Goal: Information Seeking & Learning: Learn about a topic

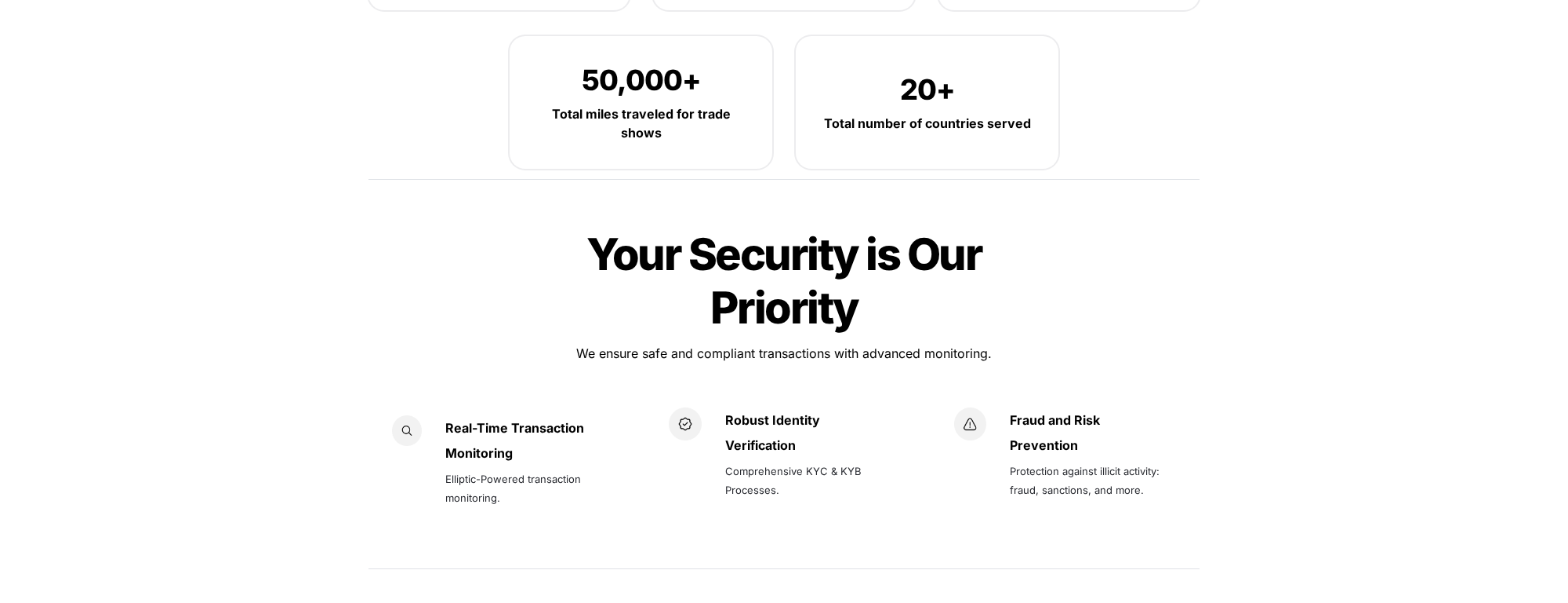
scroll to position [5335, 0]
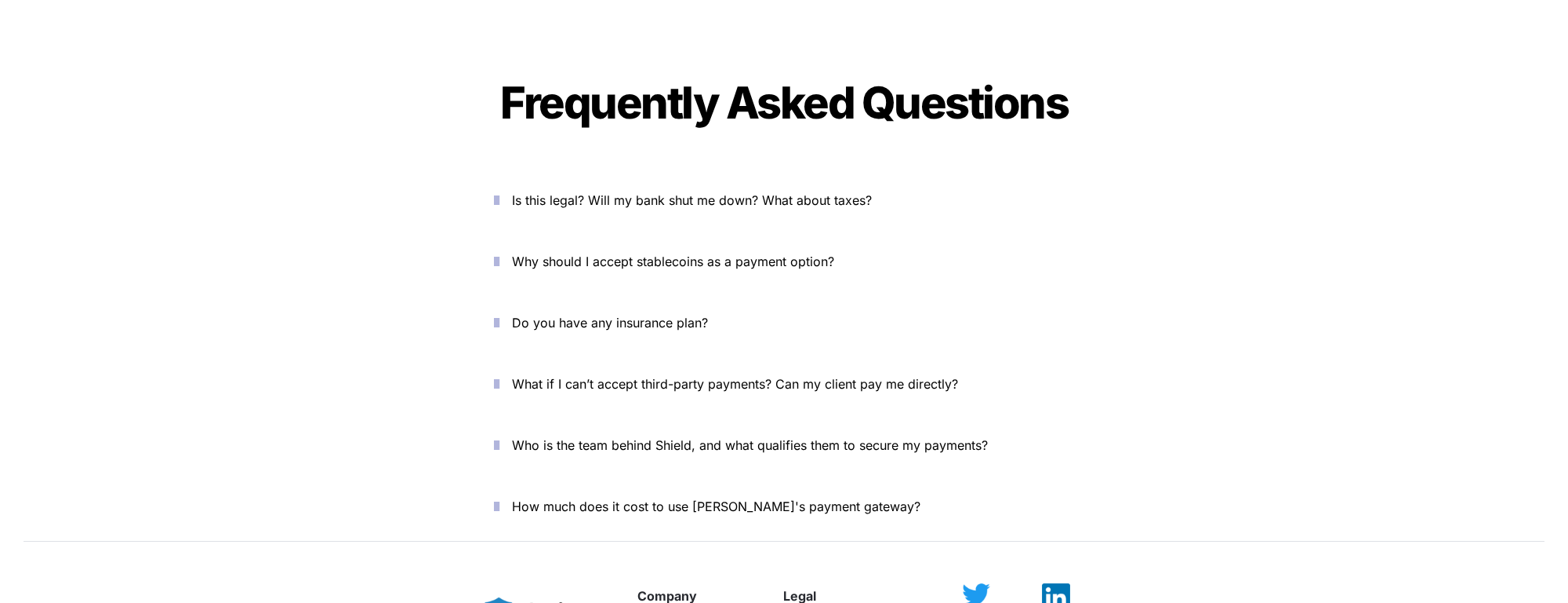
scroll to position [5228, 0]
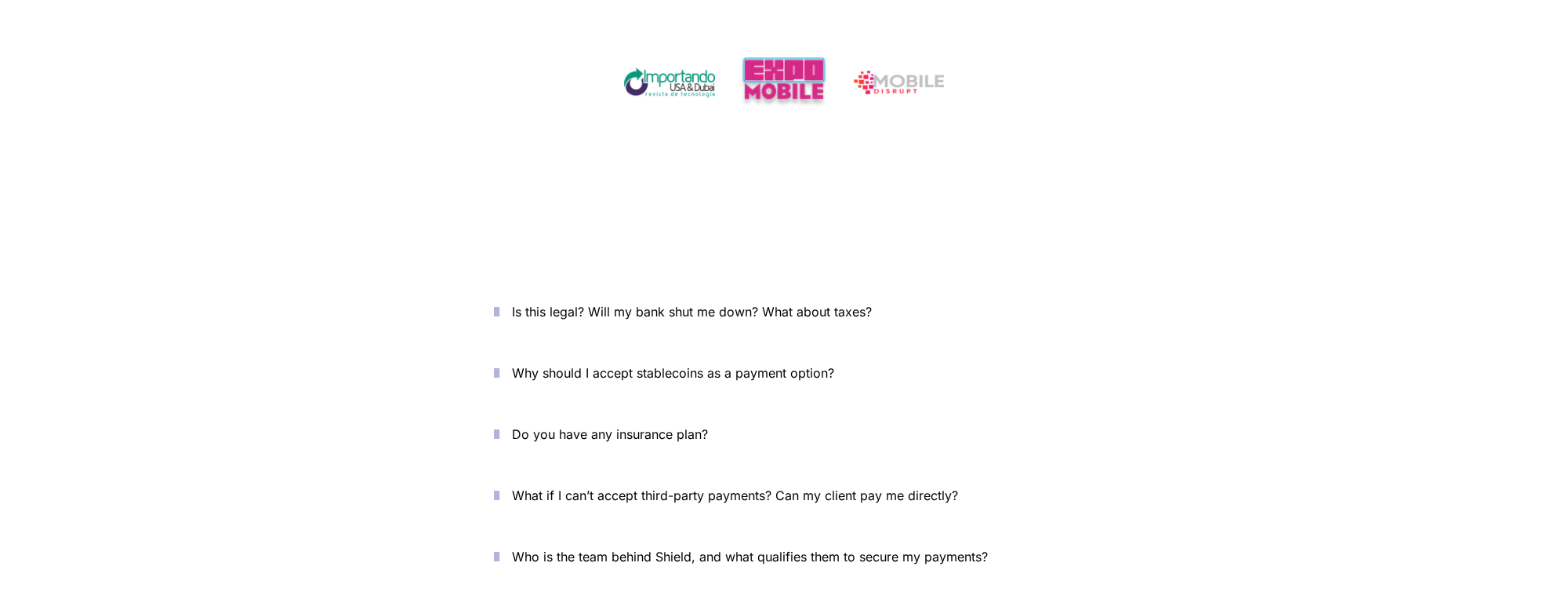
scroll to position [5228, 0]
